Goal: Transaction & Acquisition: Purchase product/service

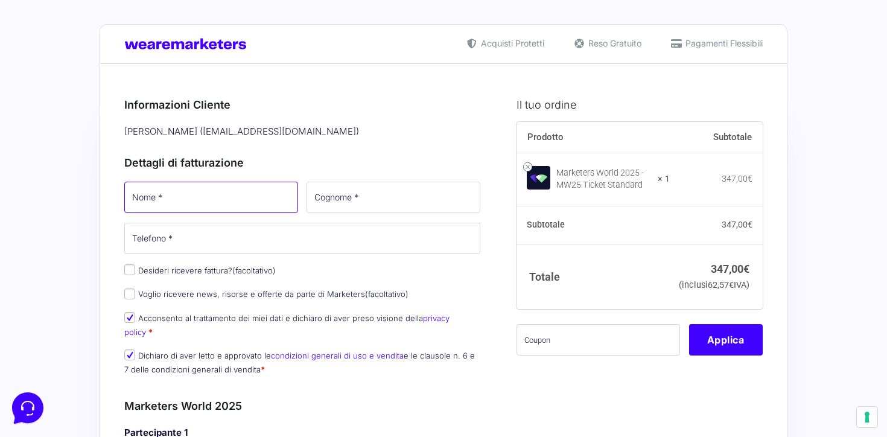
click at [244, 204] on input "Nome *" at bounding box center [211, 197] width 174 height 31
click at [130, 265] on div "Nome * Cognome * Telefono * Desideri ricevere fattura? (facoltativo) Ragione So…" at bounding box center [302, 282] width 364 height 204
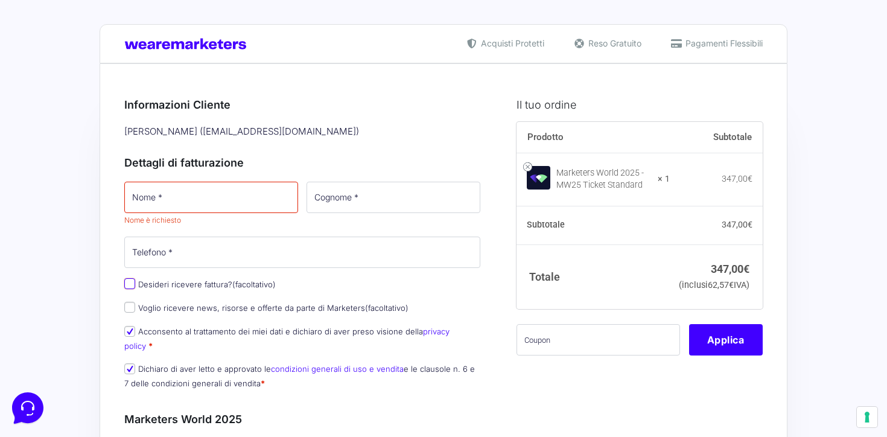
click at [129, 282] on input "Desideri ricevere fattura? (facoltativo)" at bounding box center [129, 283] width 11 height 11
checkbox input "true"
type input "Personal Fisco S.r.l."
select select "IT"
type input "[GEOGRAPHIC_DATA]"
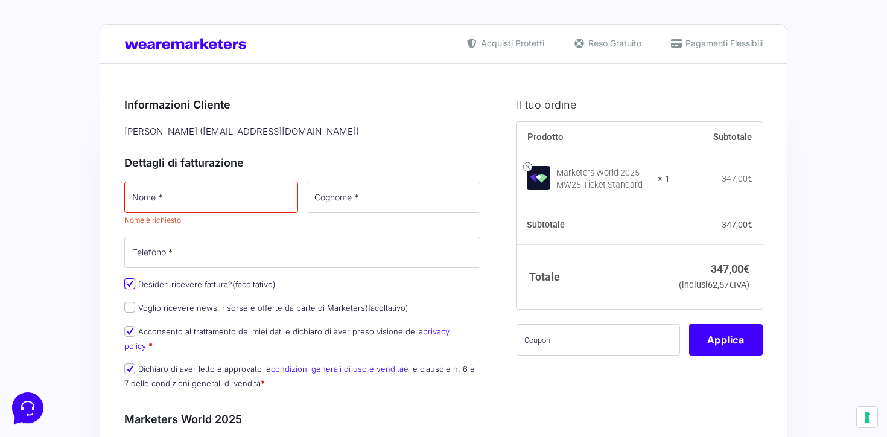
type input "[GEOGRAPHIC_DATA]"
type input "[STREET_ADDRESS][PERSON_NAME]"
type input "90144"
type input "3282472200"
type input "07323400825"
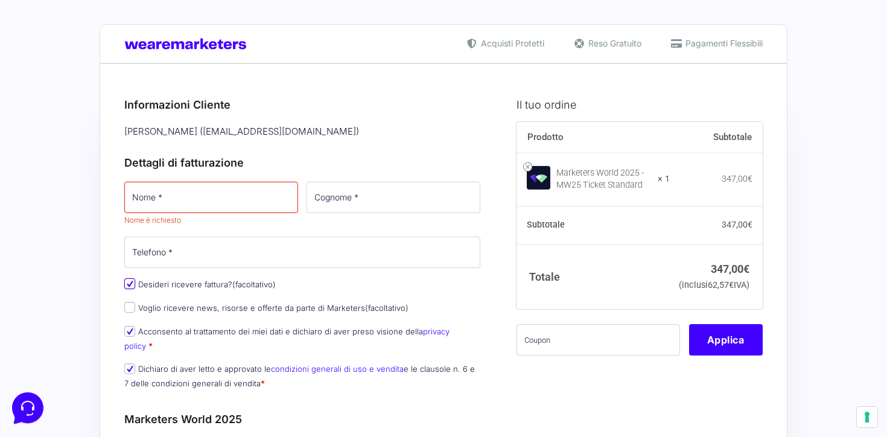
type input "[EMAIL_ADDRESS][DOMAIN_NAME]"
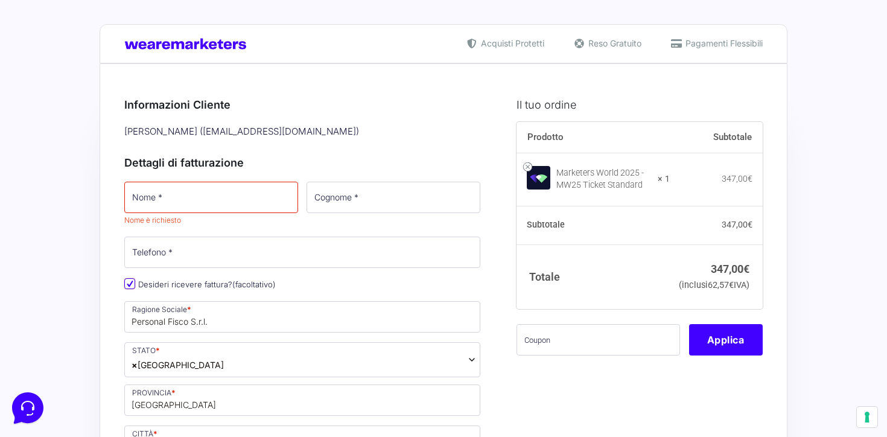
click at [129, 282] on input "Desideri ricevere fattura? (facoltativo)" at bounding box center [129, 283] width 11 height 11
checkbox input "false"
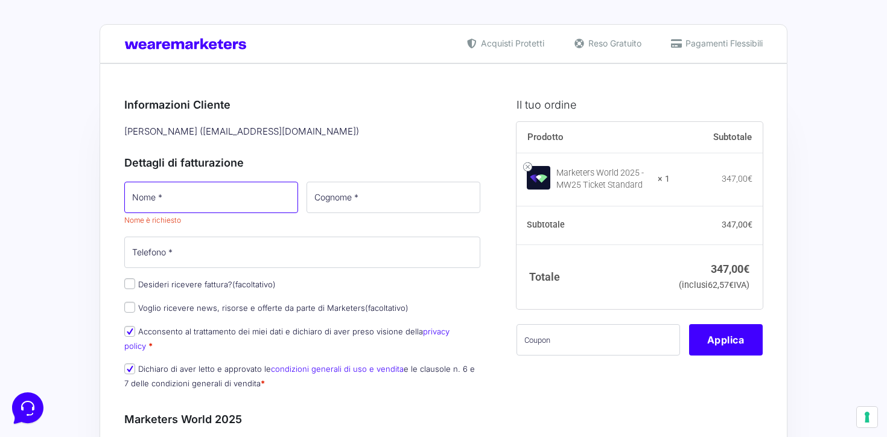
click at [188, 205] on input "Nome *" at bounding box center [211, 197] width 174 height 31
type input "[PERSON_NAME]"
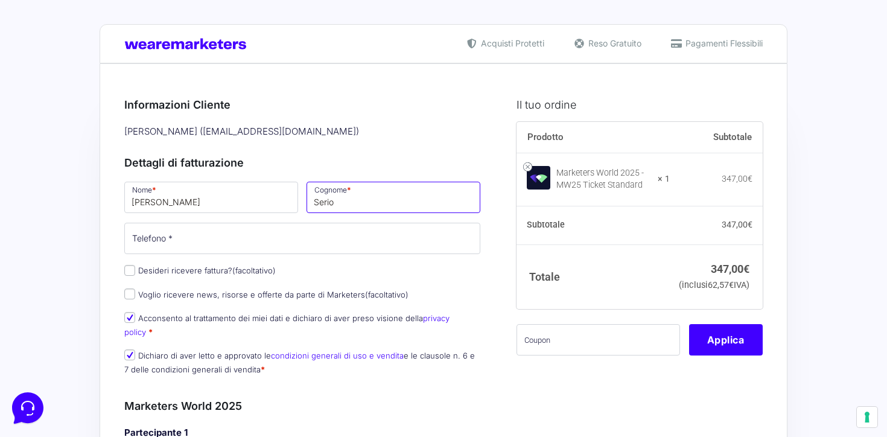
type input "Serio"
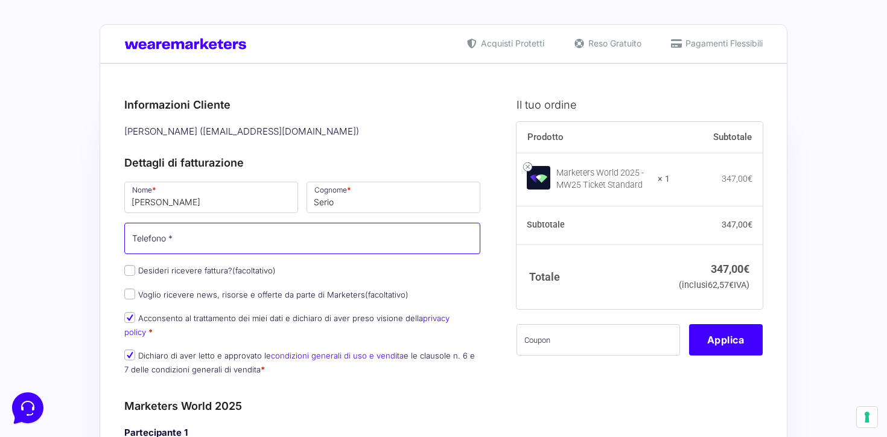
click at [183, 246] on input "Telefono *" at bounding box center [302, 238] width 356 height 31
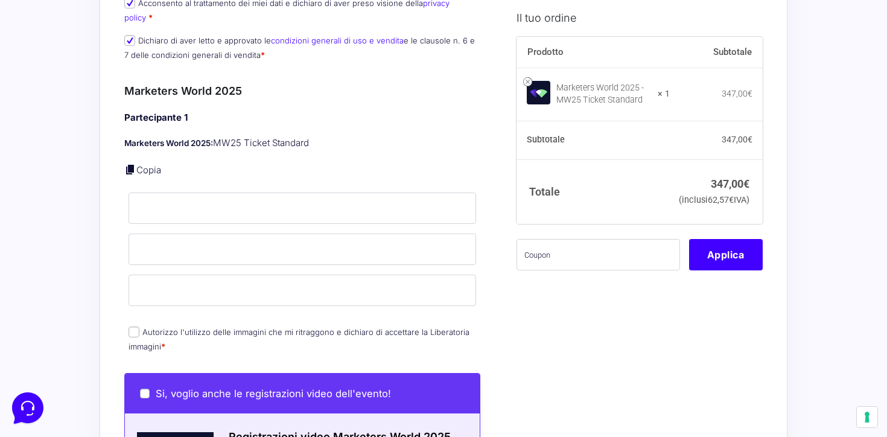
scroll to position [323, 0]
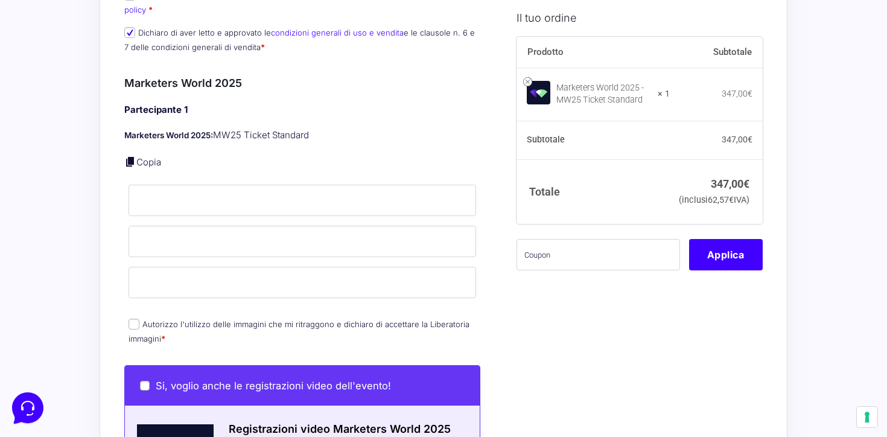
type input "3282472200"
click at [130, 156] on link at bounding box center [130, 162] width 12 height 12
type input "[PERSON_NAME]"
type input "Serio"
type input "[EMAIL_ADDRESS][DOMAIN_NAME]"
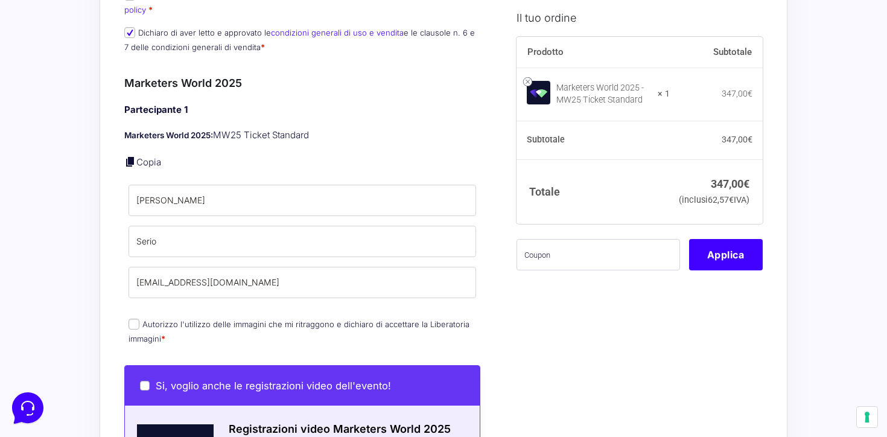
click at [134, 318] on input "Autorizzo l'utilizzo delle immagini che mi ritraggono e dichiaro di accettare l…" at bounding box center [133, 323] width 11 height 11
checkbox input "true"
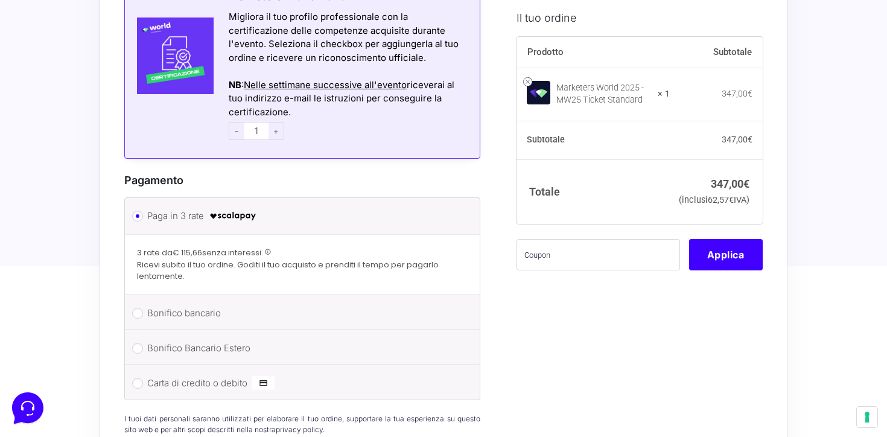
scroll to position [959, 0]
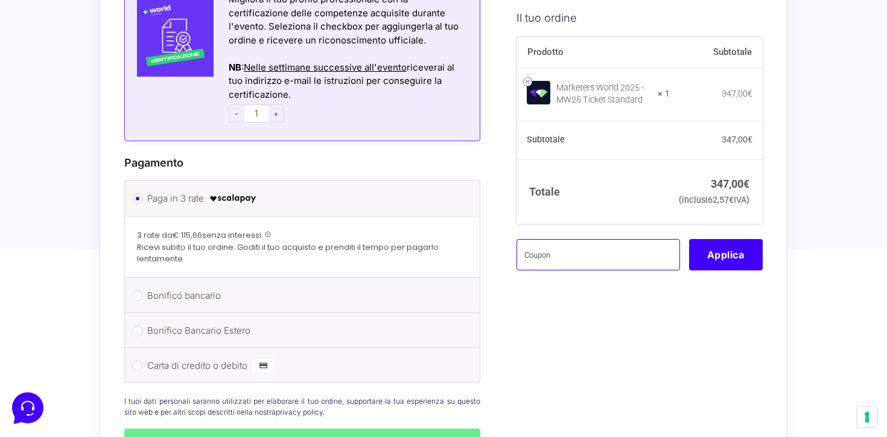
click at [560, 269] on input "text" at bounding box center [597, 254] width 163 height 31
paste input "AMBMW25"
type input "AMBMW25"
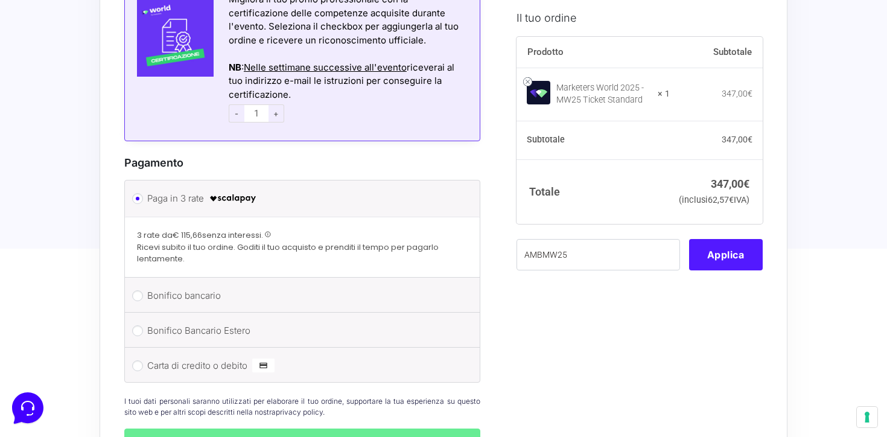
click at [730, 270] on button "Applica" at bounding box center [726, 254] width 74 height 31
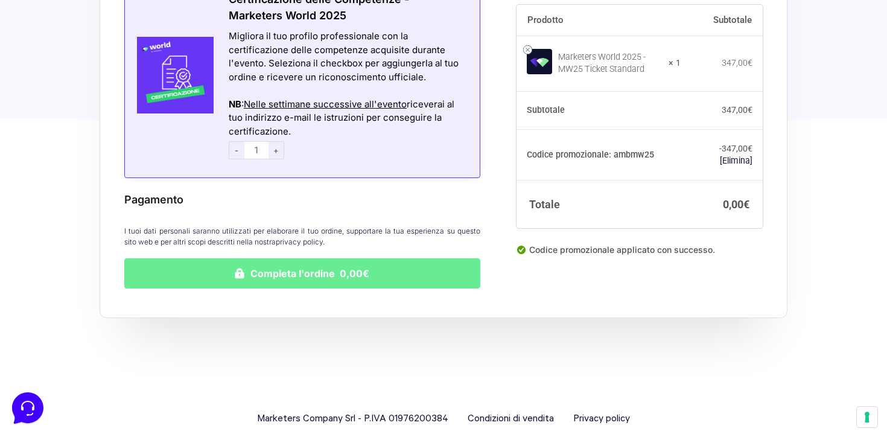
scroll to position [931, 0]
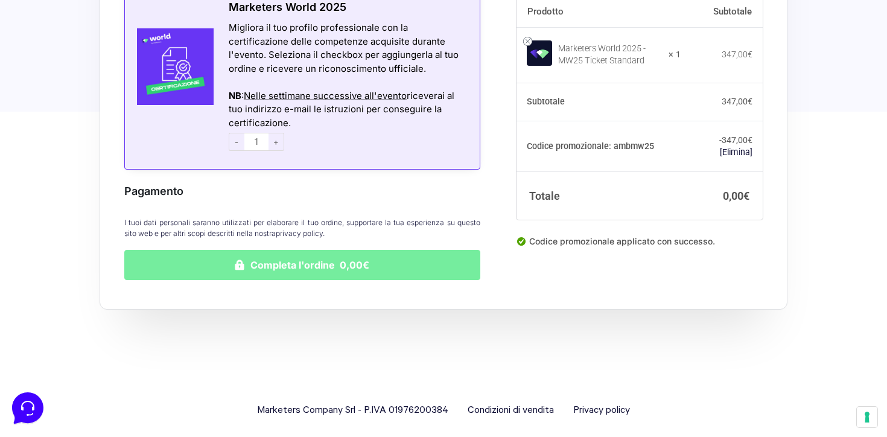
click at [355, 250] on button "Completa l'ordine 0,00€" at bounding box center [302, 265] width 356 height 30
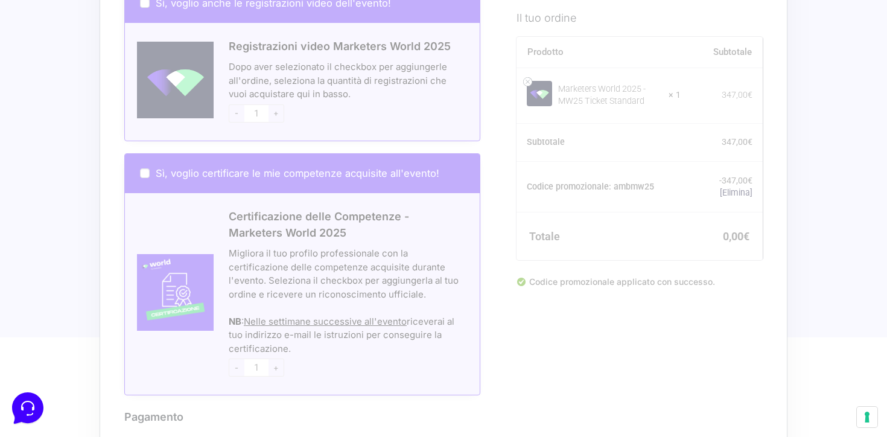
scroll to position [702, 0]
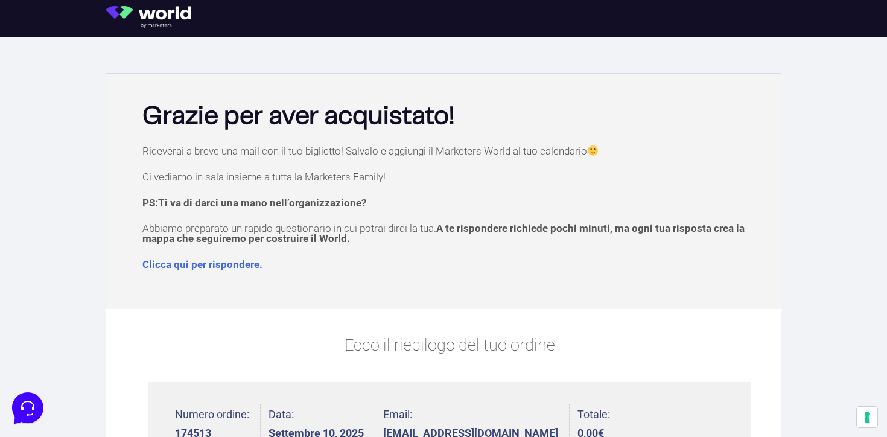
click at [201, 268] on link "Clicca qui per rispondere." at bounding box center [202, 264] width 120 height 12
